Goal: Information Seeking & Learning: Learn about a topic

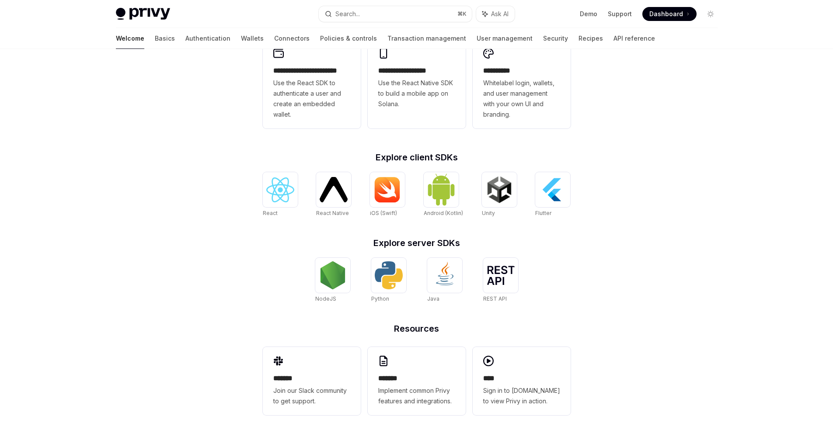
scroll to position [272, 0]
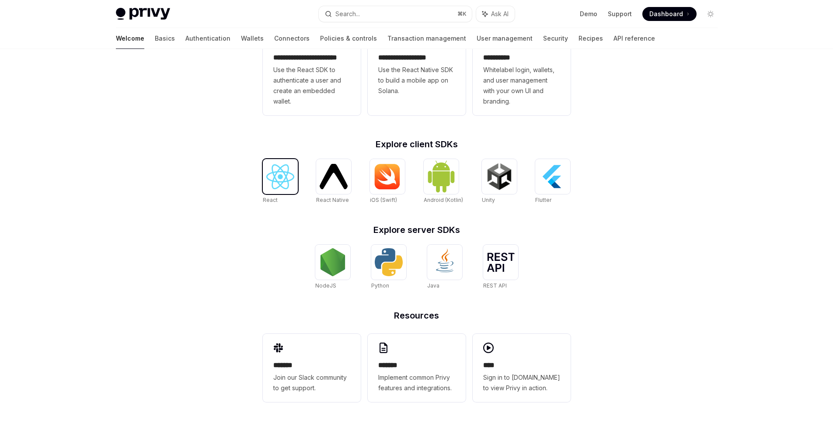
click at [281, 171] on img at bounding box center [280, 176] width 28 height 25
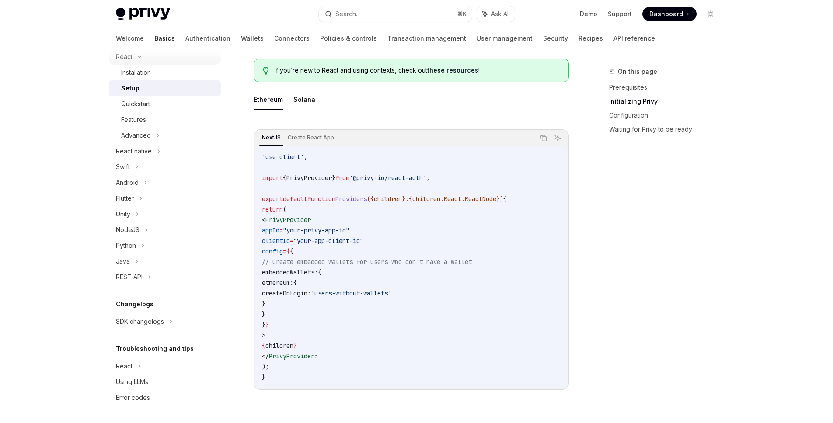
scroll to position [237, 0]
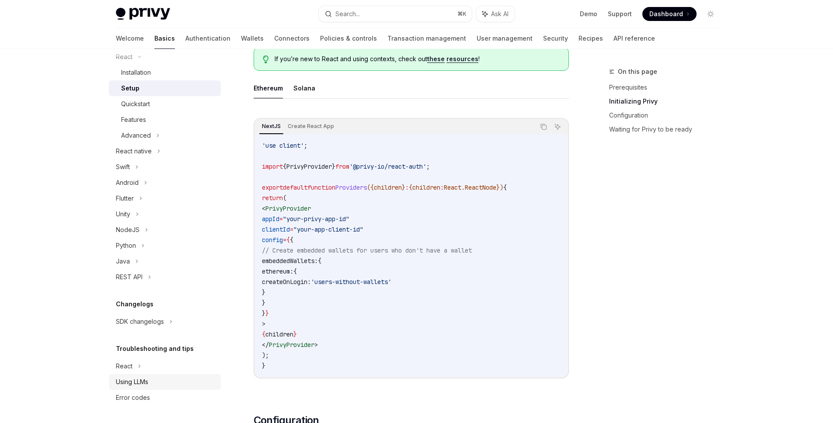
click at [147, 387] on div "Using LLMs" at bounding box center [132, 382] width 32 height 10
type textarea "*"
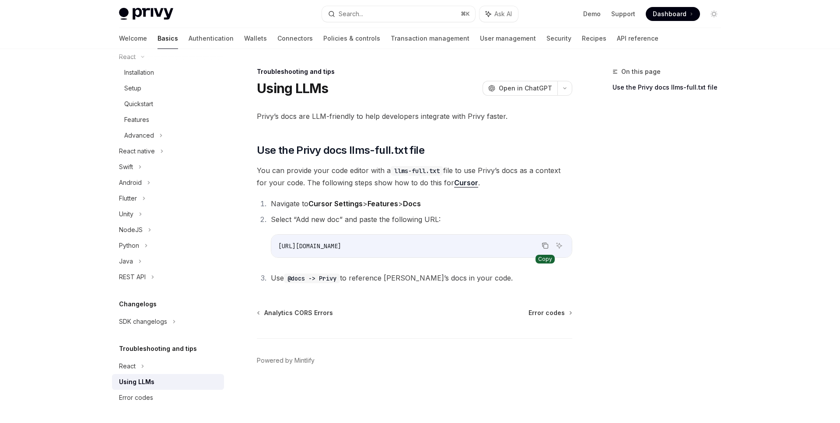
click at [542, 245] on icon "Copy the contents from the code block" at bounding box center [545, 245] width 7 height 7
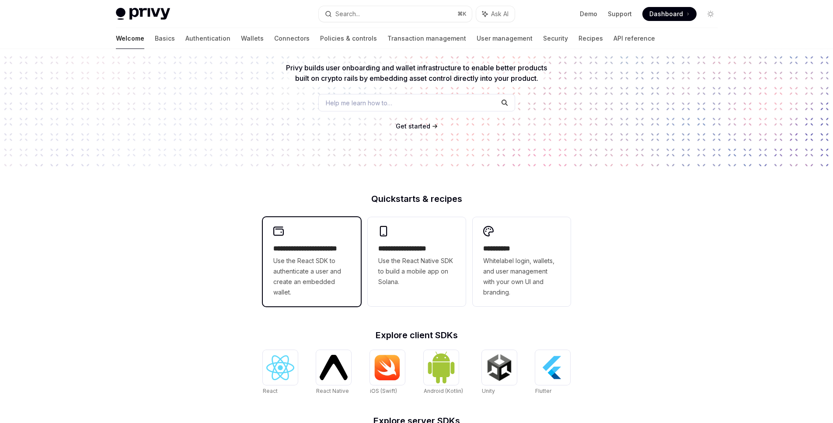
scroll to position [84, 0]
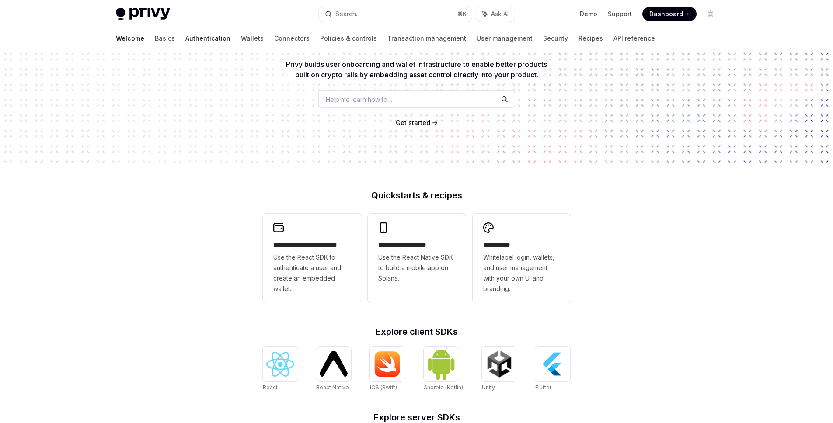
click at [185, 35] on link "Authentication" at bounding box center [207, 38] width 45 height 21
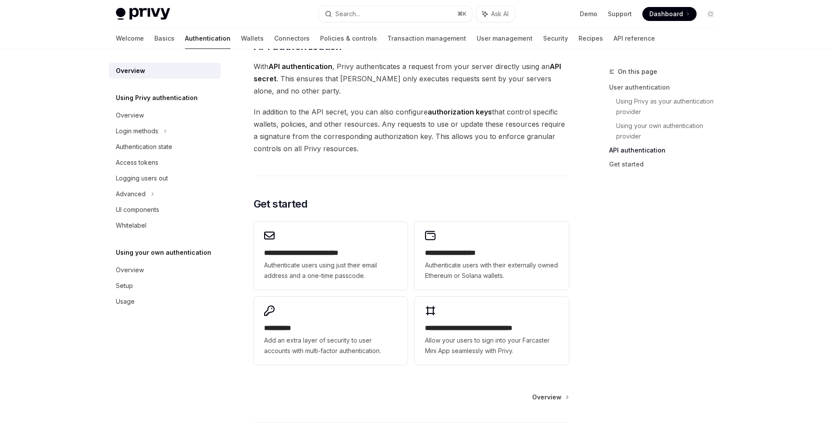
scroll to position [607, 0]
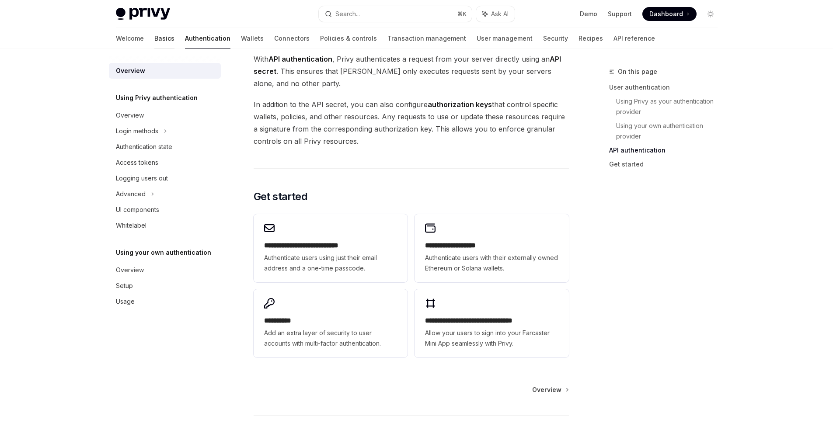
click at [154, 41] on link "Basics" at bounding box center [164, 38] width 20 height 21
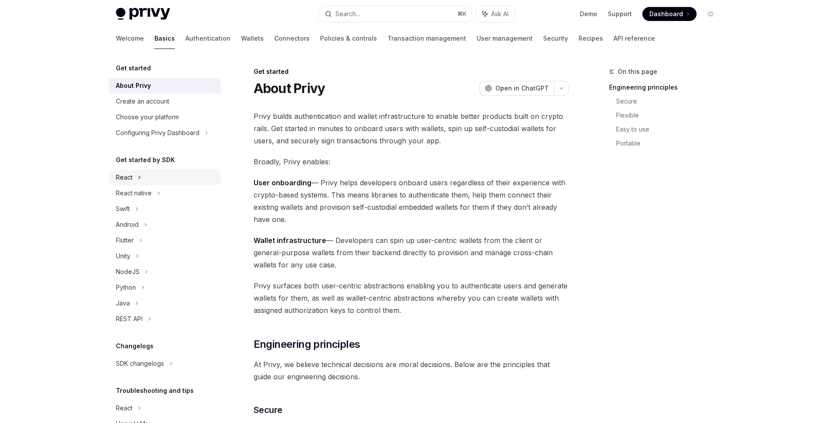
click at [132, 173] on div "React" at bounding box center [124, 177] width 17 height 10
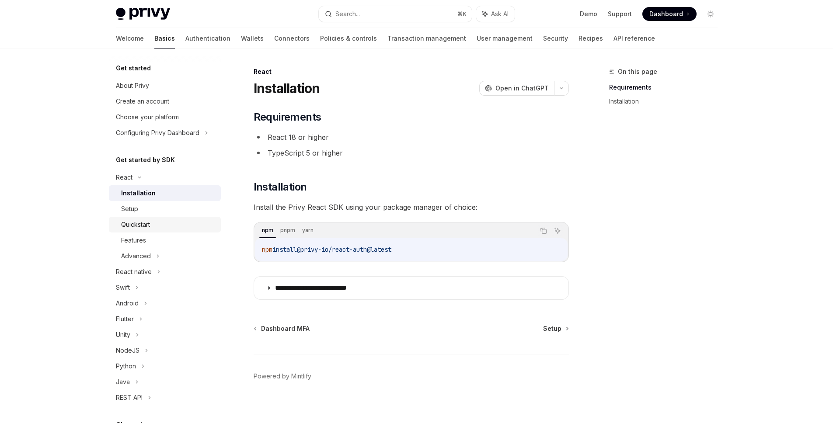
click at [160, 223] on div "Quickstart" at bounding box center [168, 225] width 94 height 10
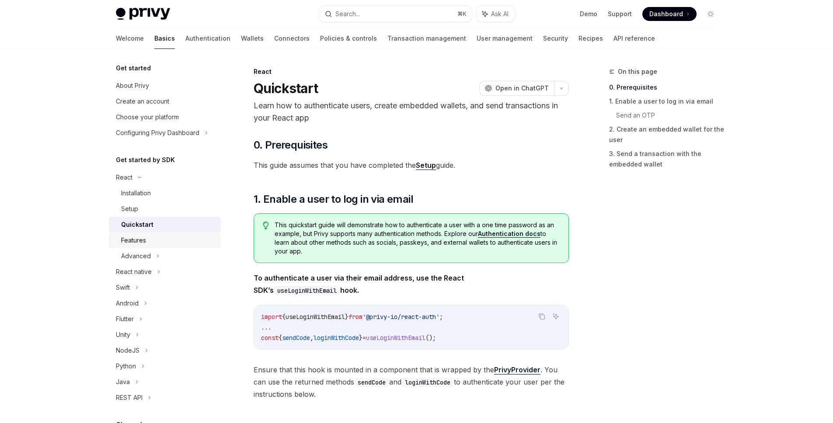
click at [139, 241] on div "Features" at bounding box center [133, 240] width 25 height 10
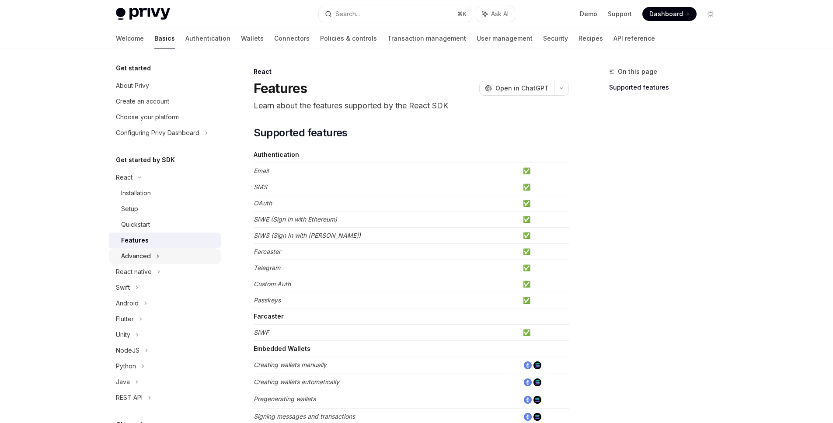
click at [149, 258] on div "Advanced" at bounding box center [136, 256] width 30 height 10
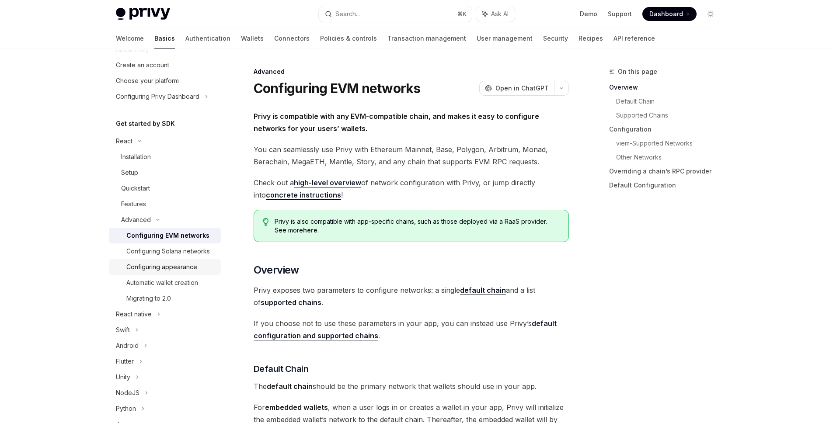
scroll to position [50, 0]
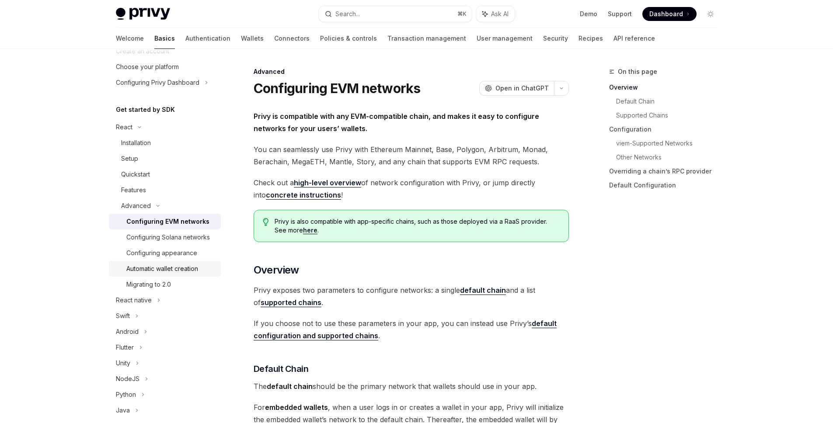
click at [169, 274] on div "Automatic wallet creation" at bounding box center [162, 269] width 72 height 10
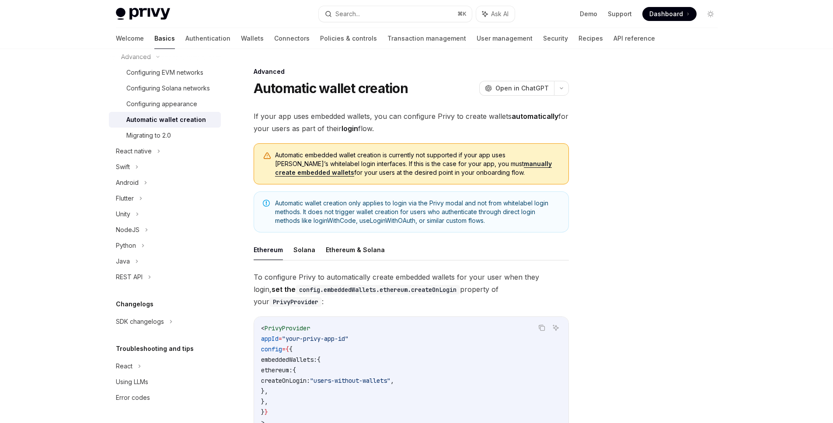
scroll to position [210, 0]
click at [145, 281] on div "REST API" at bounding box center [165, 277] width 112 height 16
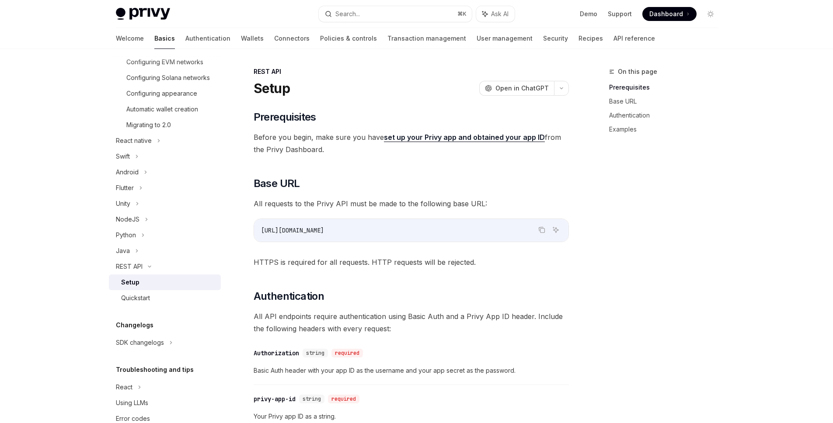
click at [501, 138] on link "set up your Privy app and obtained your app ID" at bounding box center [464, 137] width 161 height 9
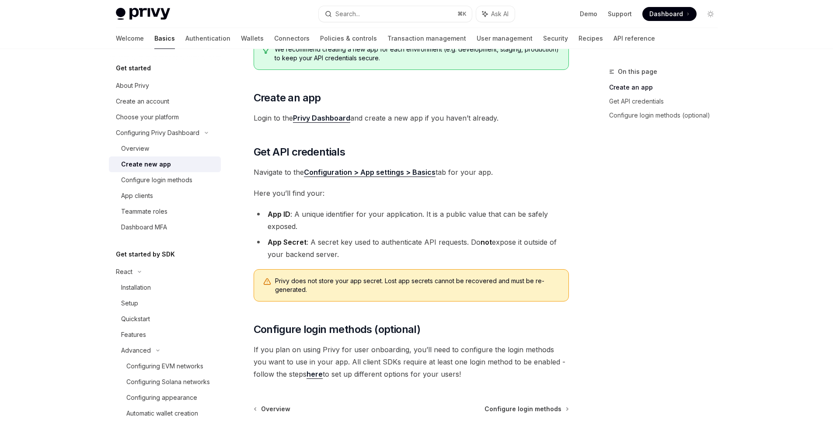
scroll to position [167, 0]
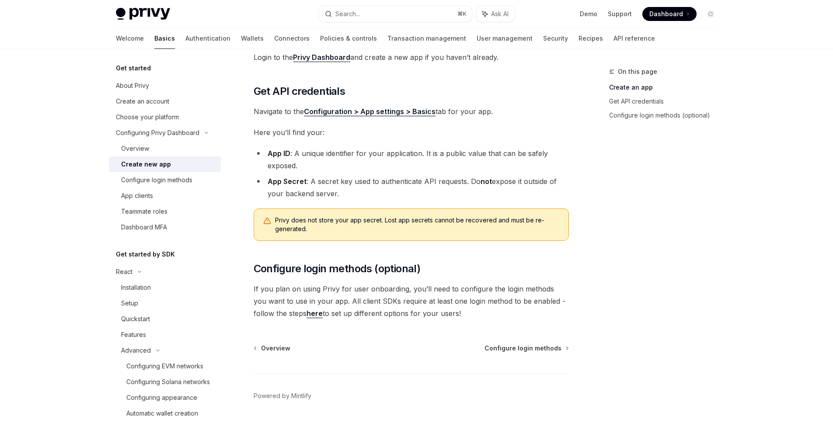
click at [307, 316] on link "here" at bounding box center [315, 313] width 16 height 9
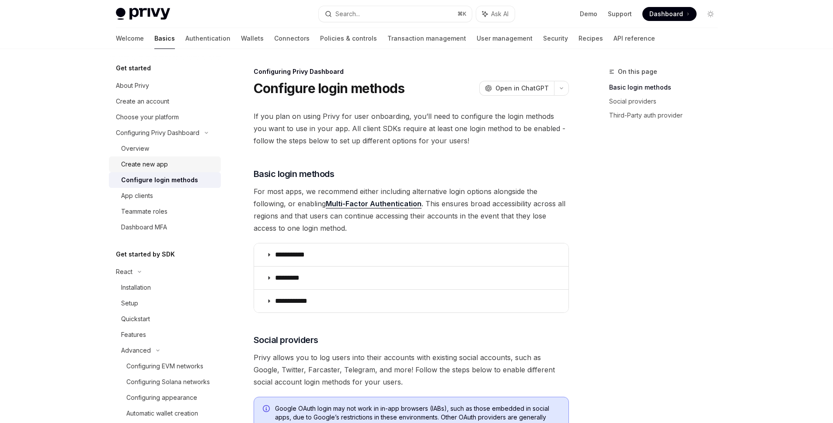
click at [157, 169] on div "Create new app" at bounding box center [144, 164] width 47 height 10
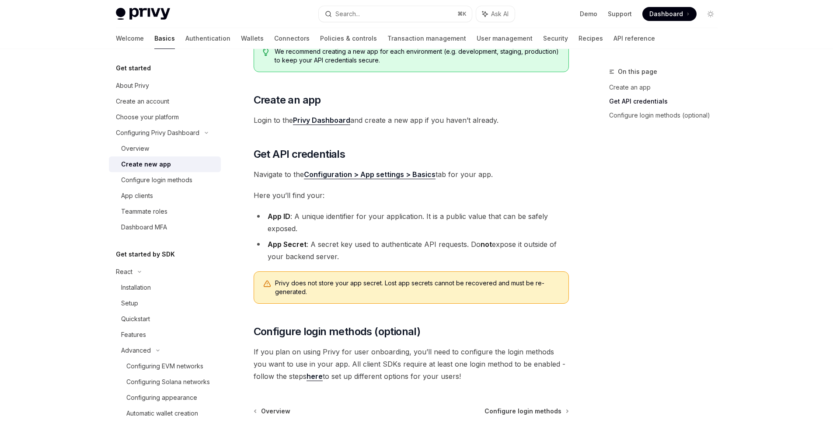
scroll to position [193, 0]
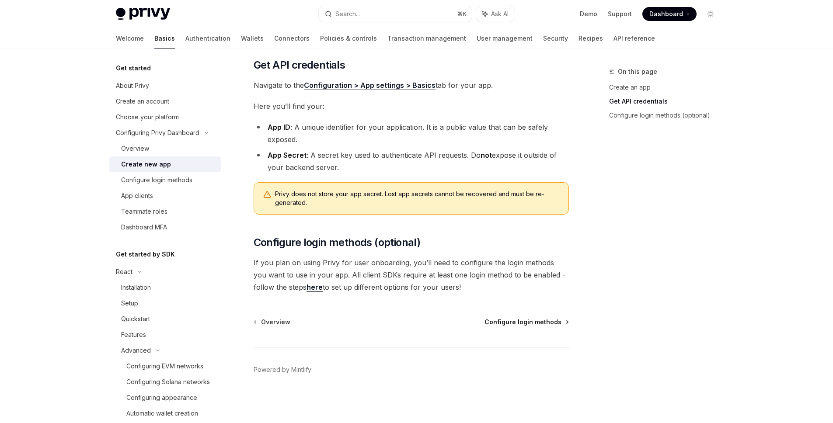
click at [535, 320] on span "Configure login methods" at bounding box center [523, 322] width 77 height 9
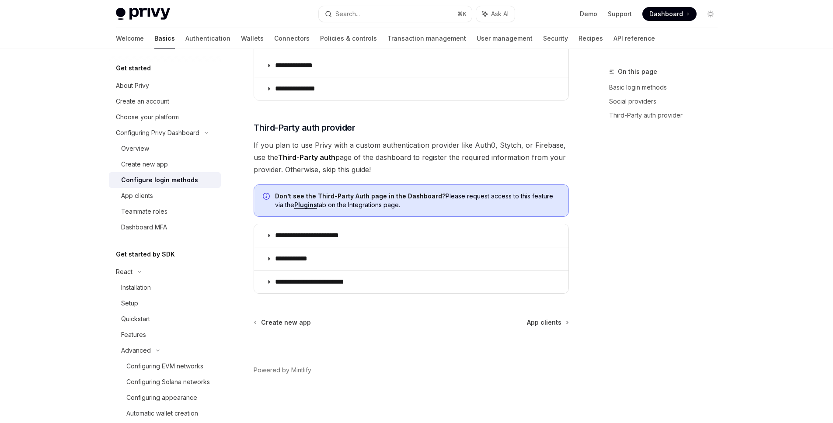
scroll to position [415, 0]
click at [538, 315] on div "**********" at bounding box center [329, 37] width 483 height 772
click at [539, 318] on span "App clients" at bounding box center [544, 322] width 35 height 9
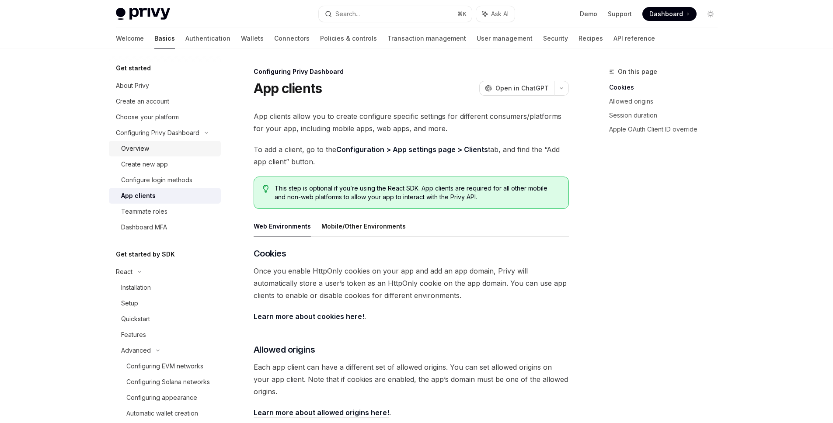
click at [155, 150] on div "Overview" at bounding box center [168, 148] width 94 height 10
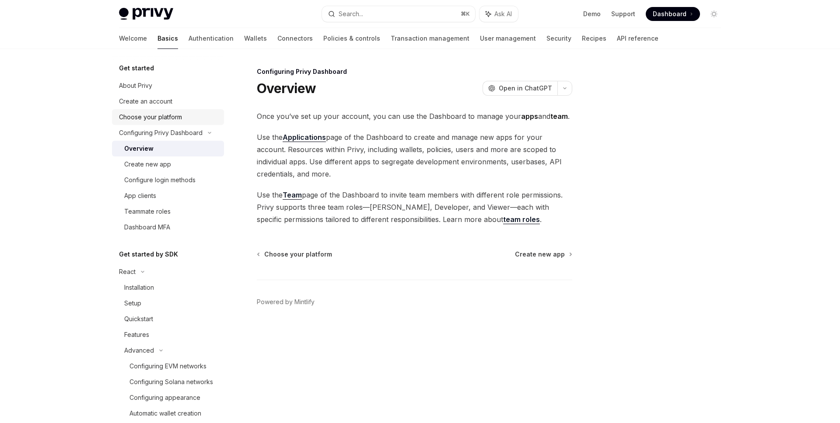
click at [168, 114] on div "Choose your platform" at bounding box center [150, 117] width 63 height 10
type textarea "*"
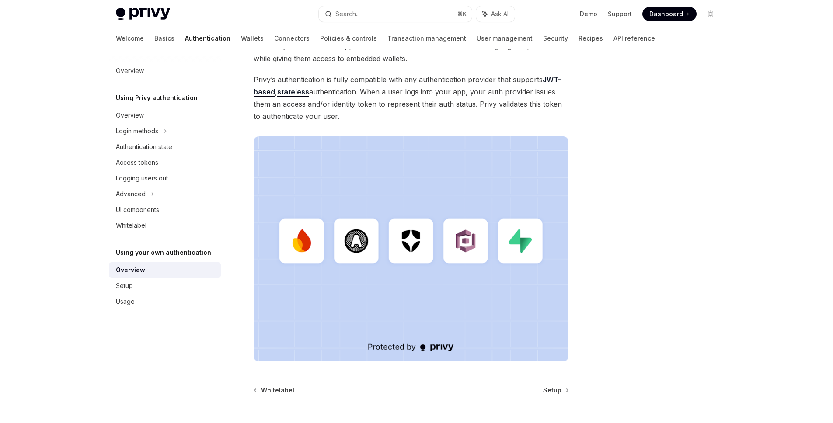
scroll to position [31, 0]
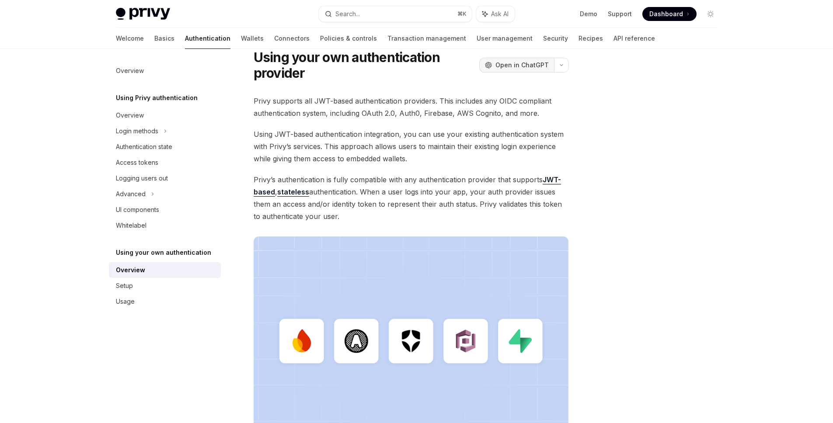
click at [524, 63] on span "Open in ChatGPT" at bounding box center [522, 65] width 53 height 9
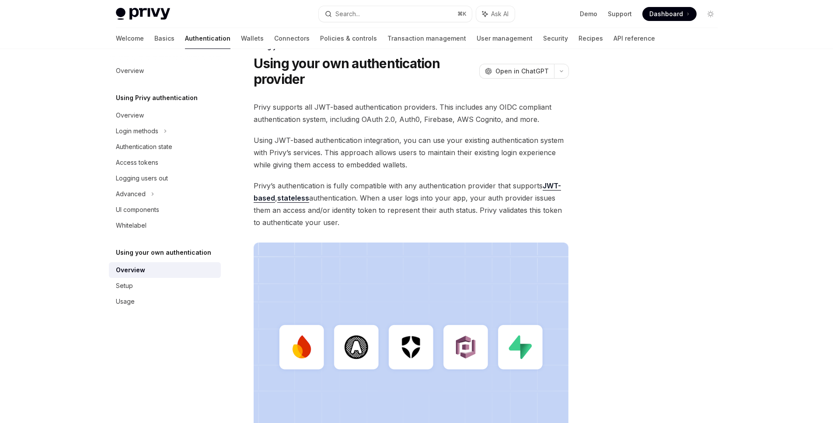
scroll to position [24, 0]
click at [163, 136] on div "Login methods" at bounding box center [165, 131] width 112 height 16
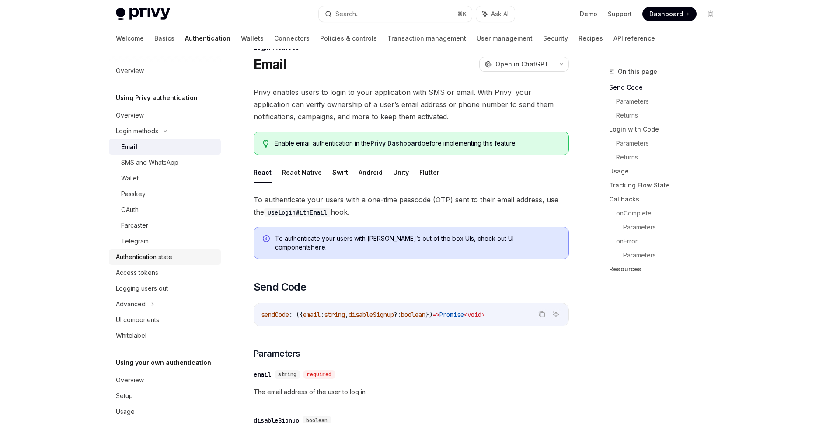
click at [155, 256] on div "Authentication state" at bounding box center [144, 257] width 56 height 10
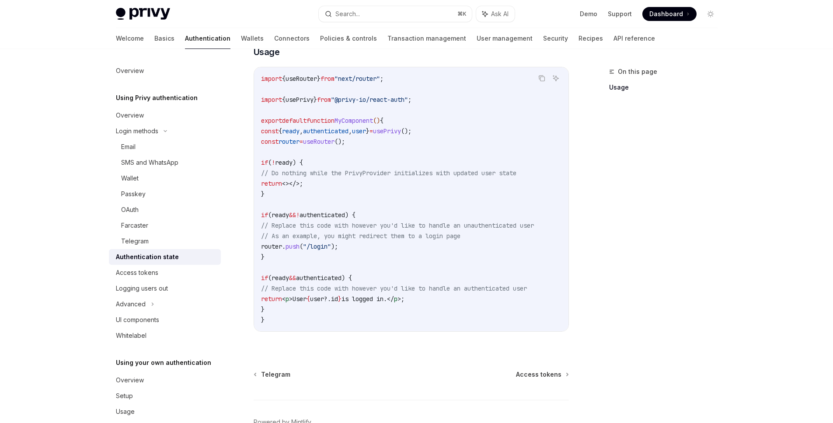
scroll to position [271, 0]
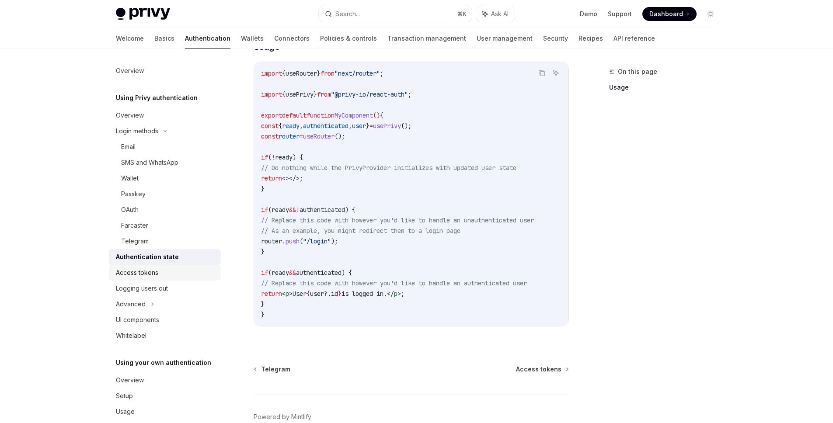
click at [165, 273] on div "Access tokens" at bounding box center [166, 273] width 100 height 10
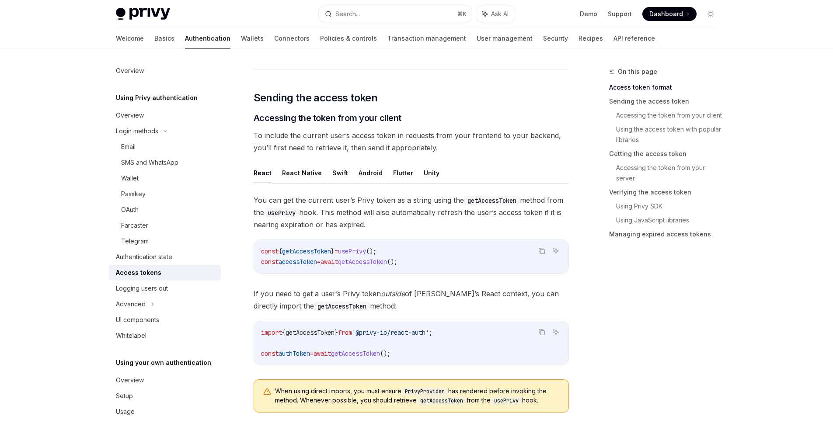
scroll to position [313, 0]
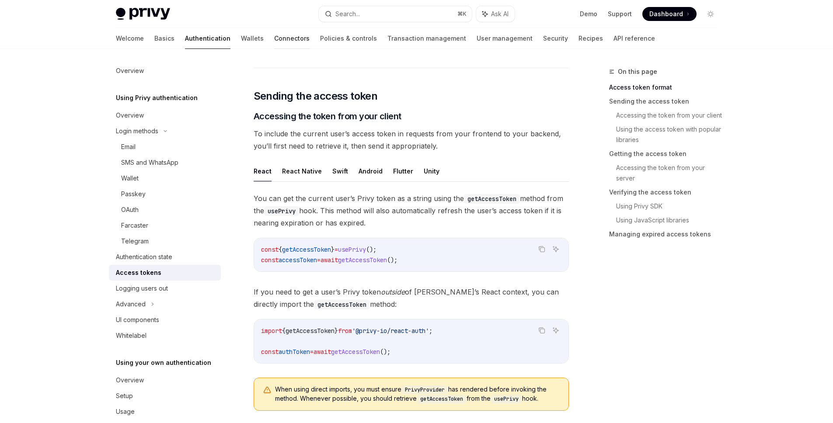
click at [274, 39] on link "Connectors" at bounding box center [291, 38] width 35 height 21
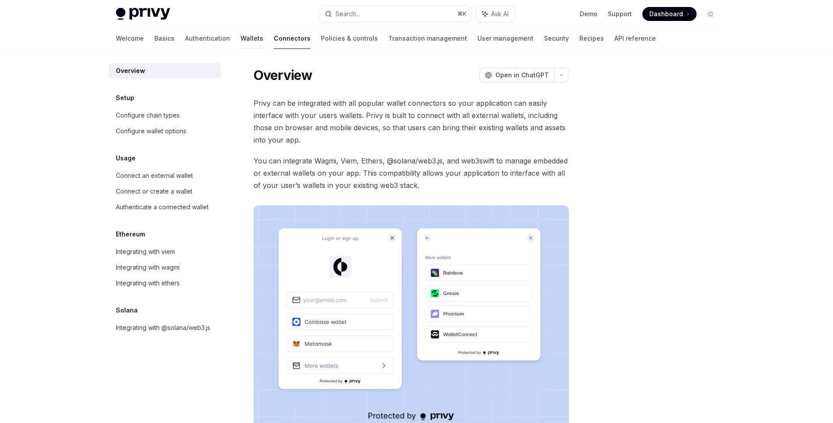
click at [241, 39] on link "Wallets" at bounding box center [252, 38] width 23 height 21
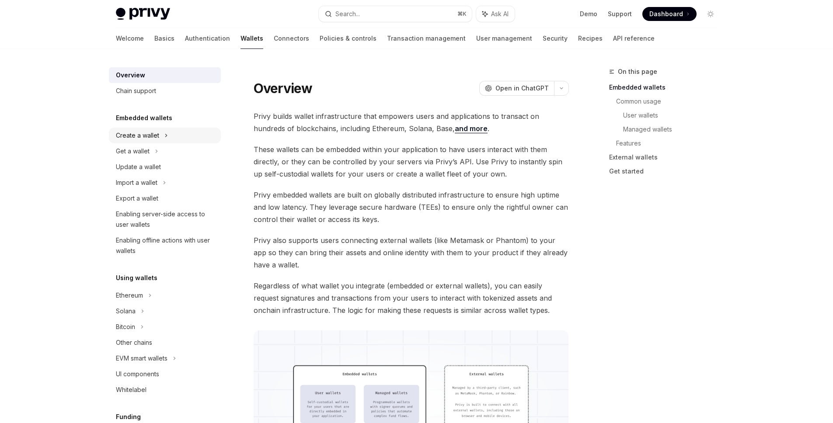
click at [140, 141] on div "Create a wallet" at bounding box center [165, 136] width 112 height 16
type textarea "*"
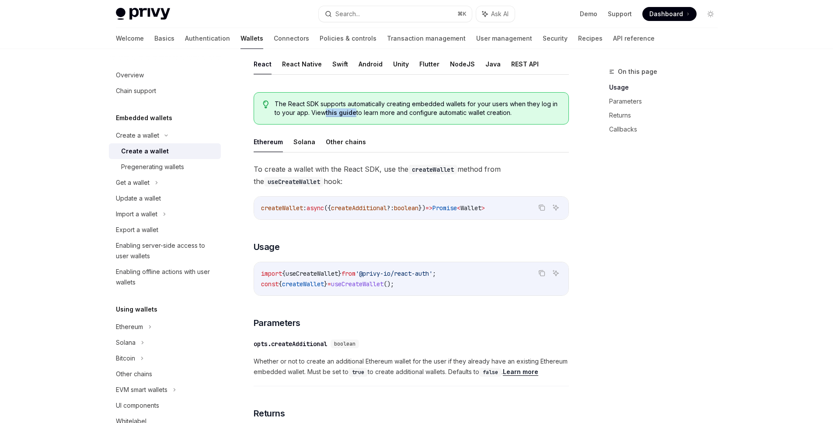
scroll to position [175, 0]
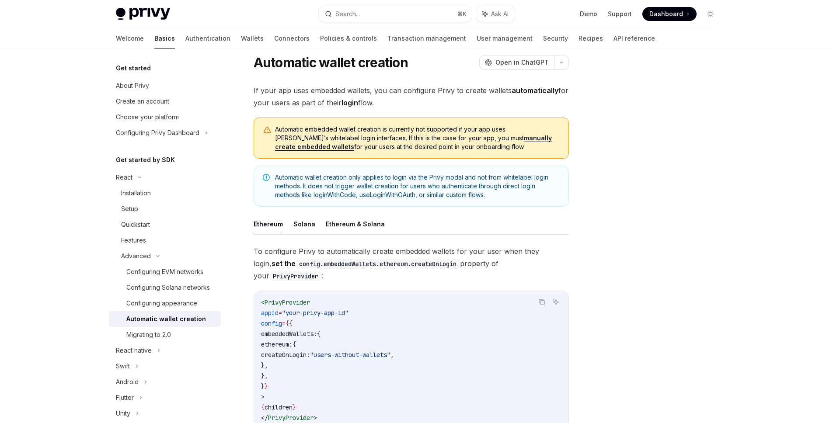
scroll to position [29, 0]
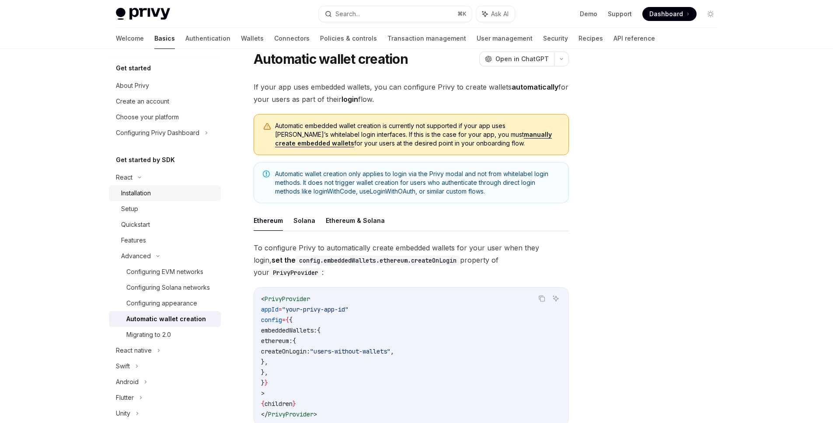
click at [136, 196] on div "Installation" at bounding box center [136, 193] width 30 height 10
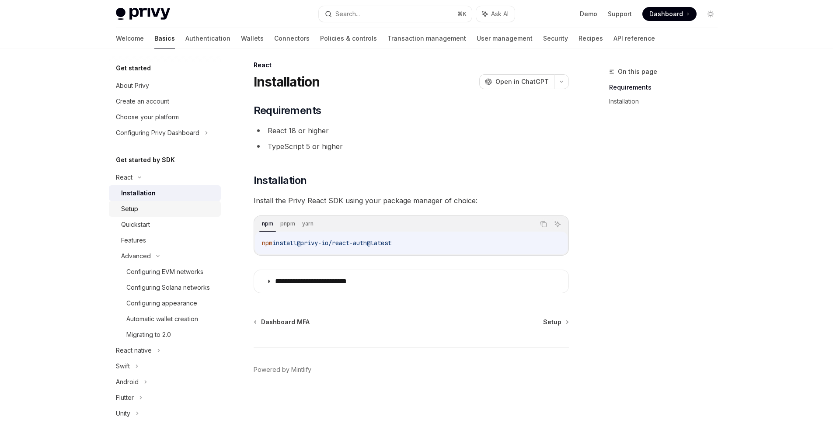
click at [149, 214] on link "Setup" at bounding box center [165, 209] width 112 height 16
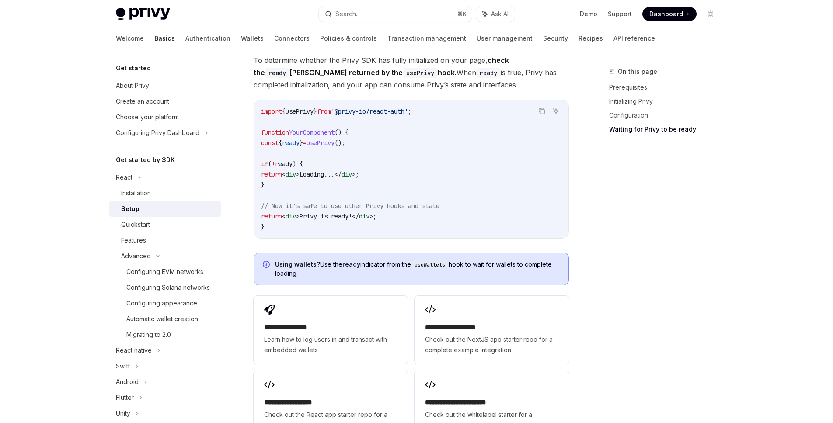
scroll to position [933, 0]
click at [185, 42] on link "Authentication" at bounding box center [207, 38] width 45 height 21
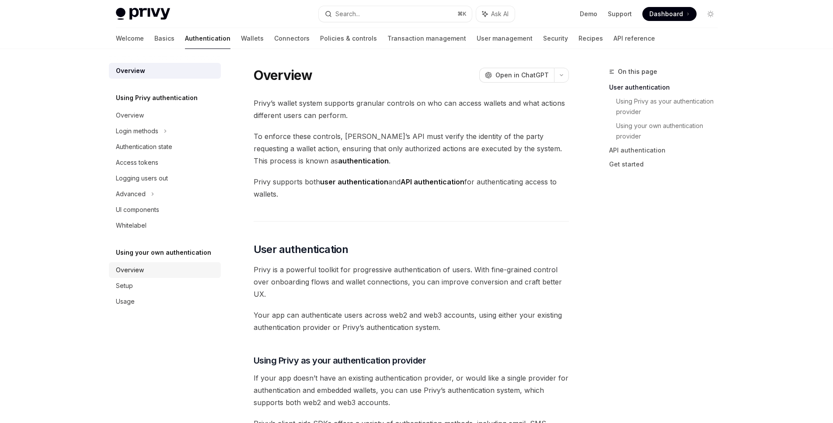
click at [135, 272] on div "Overview" at bounding box center [130, 270] width 28 height 10
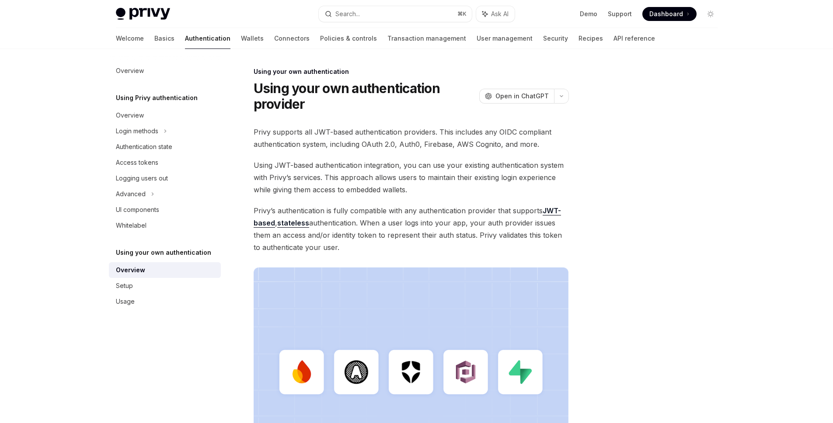
scroll to position [179, 0]
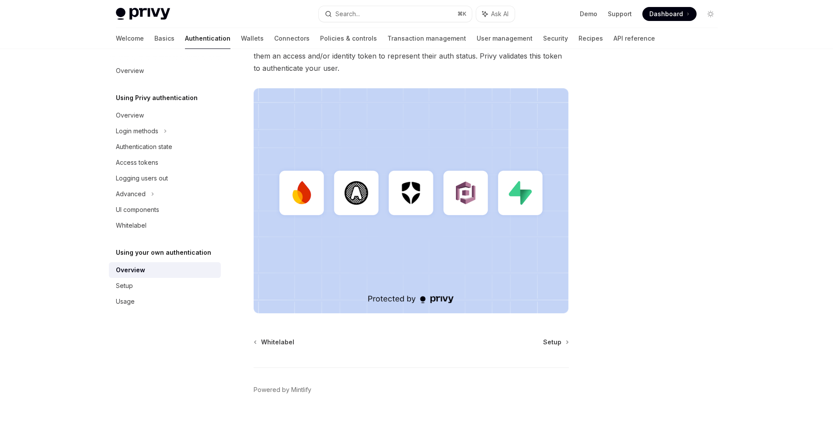
click at [302, 214] on img at bounding box center [411, 200] width 315 height 225
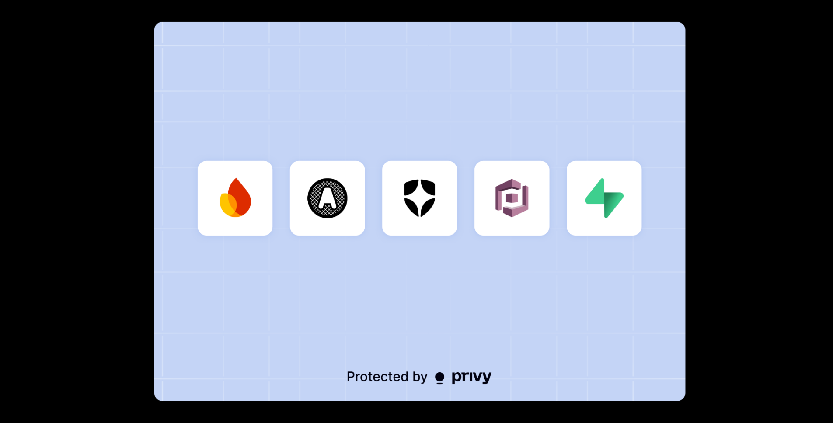
click at [302, 214] on img at bounding box center [420, 212] width 532 height 380
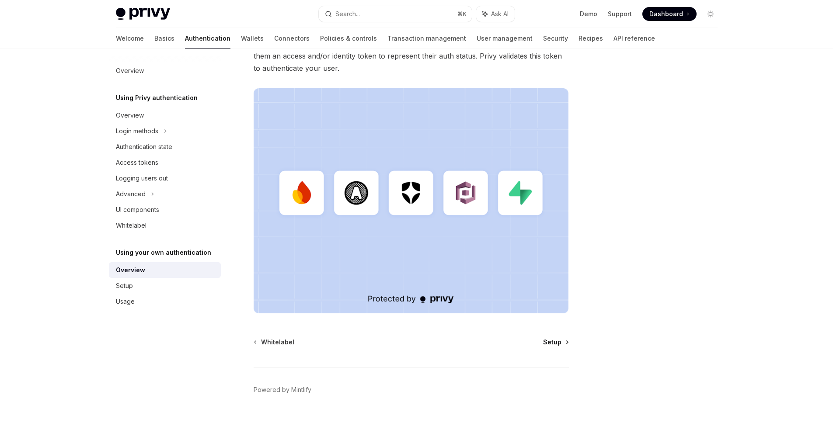
click at [544, 344] on span "Setup" at bounding box center [552, 342] width 18 height 9
type textarea "*"
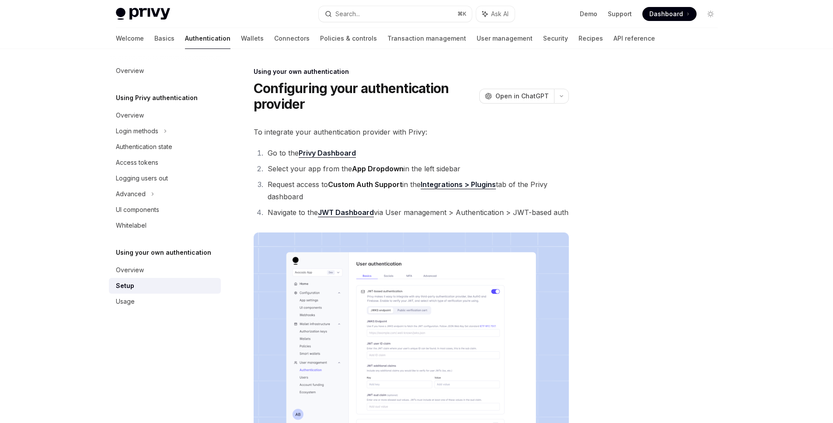
scroll to position [2, 0]
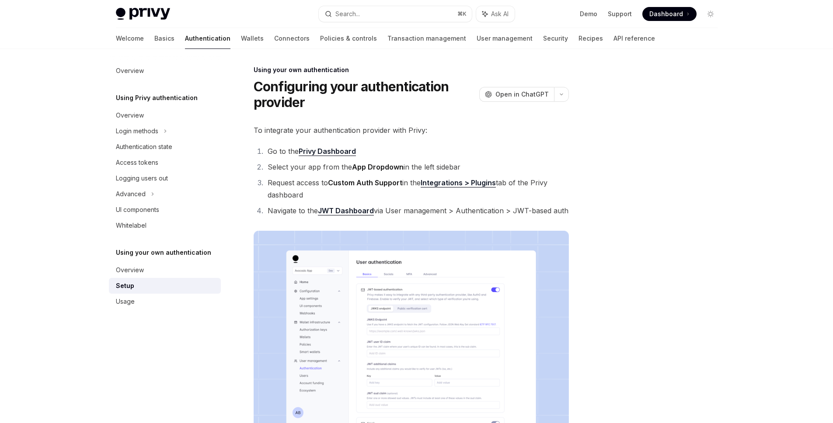
click at [332, 154] on strong "Privy Dashboard" at bounding box center [327, 151] width 57 height 9
